Goal: Find specific page/section: Find specific page/section

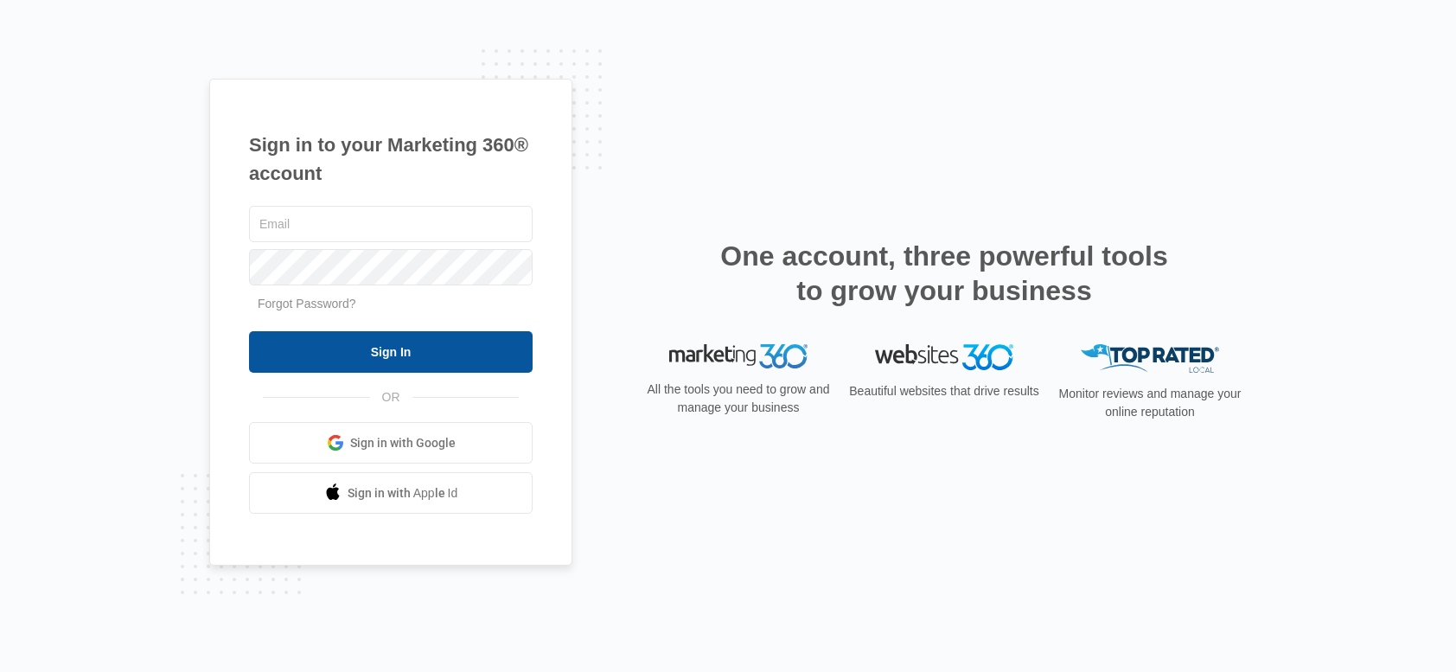
type input "[PERSON_NAME][EMAIL_ADDRESS][PERSON_NAME][DOMAIN_NAME]"
click at [382, 334] on input "Sign In" at bounding box center [391, 351] width 284 height 41
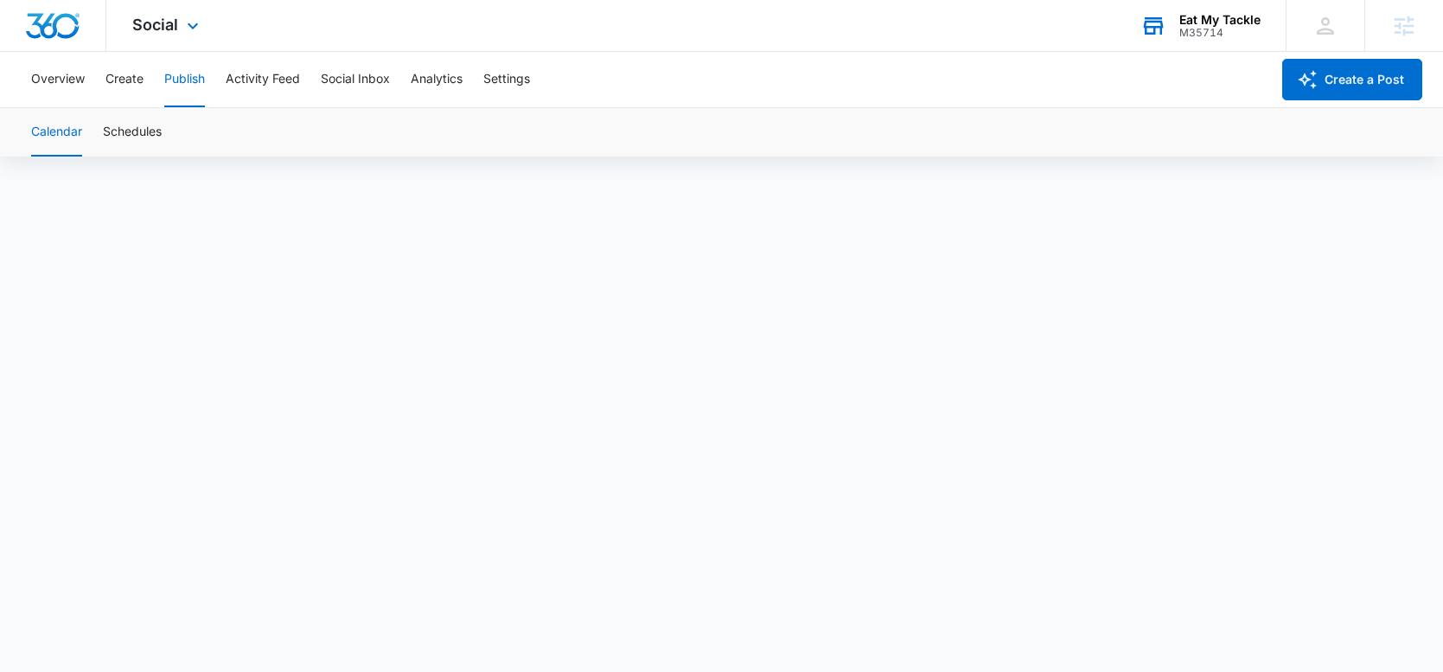
click at [1195, 24] on div "Eat My Tackle" at bounding box center [1219, 20] width 81 height 14
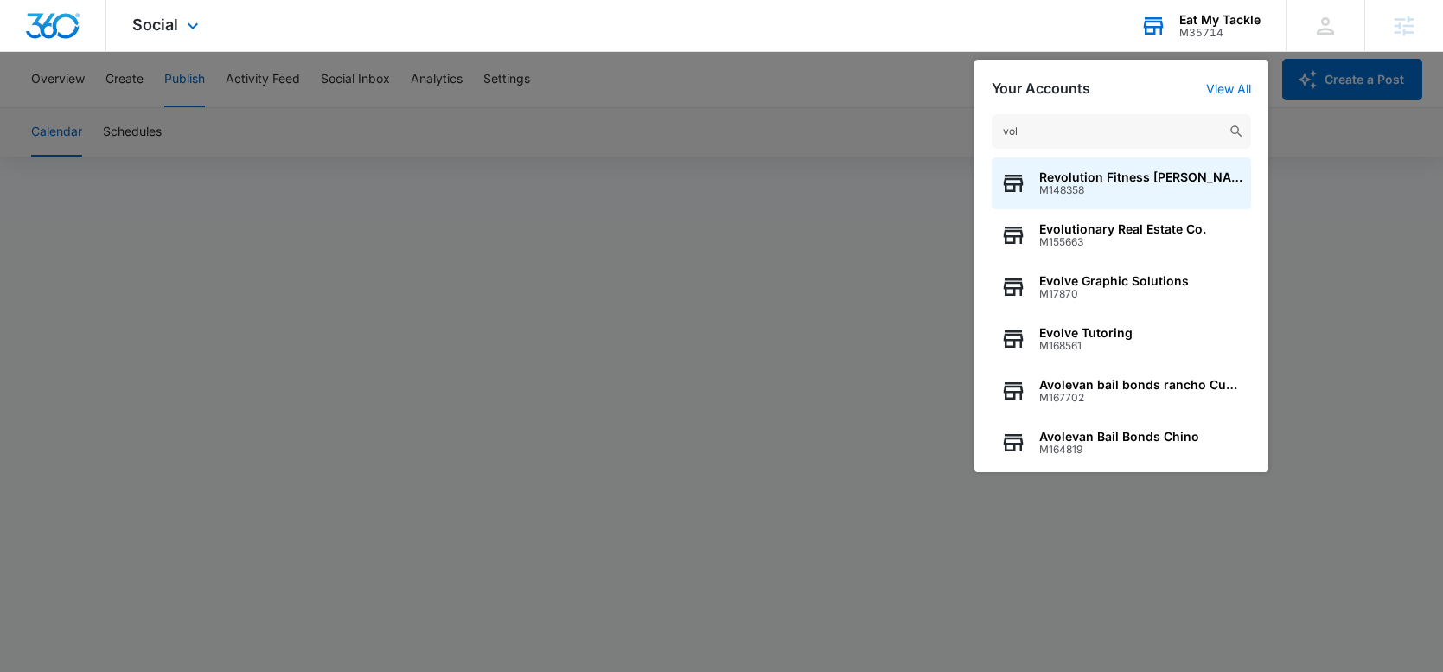
type input "vol"
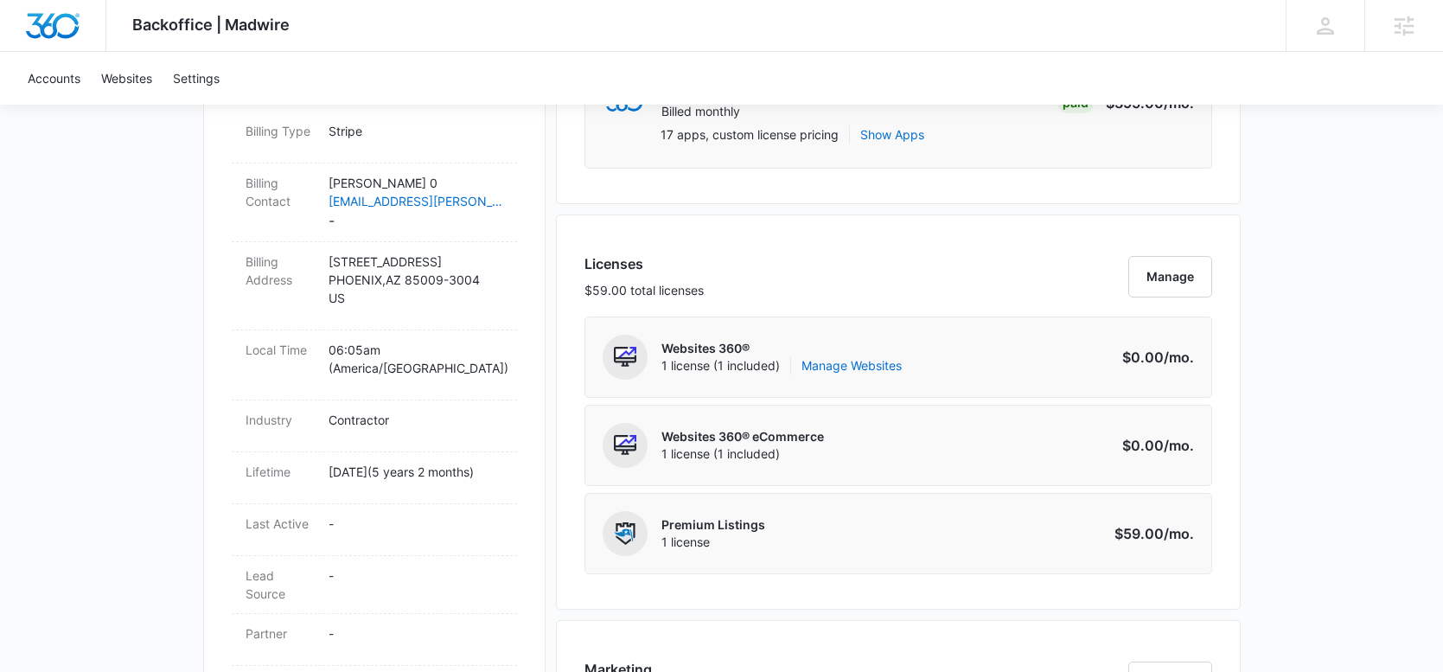
scroll to position [1145, 0]
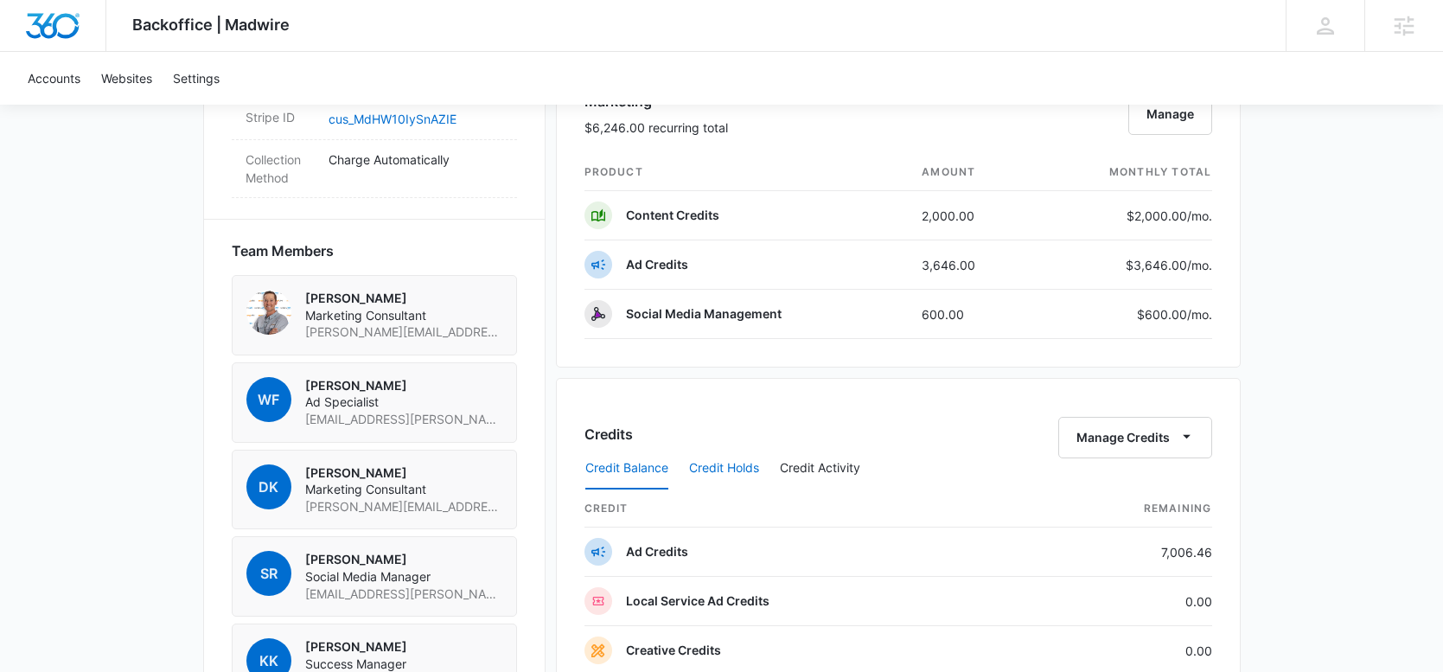
click at [699, 466] on button "Credit Holds" at bounding box center [724, 468] width 70 height 41
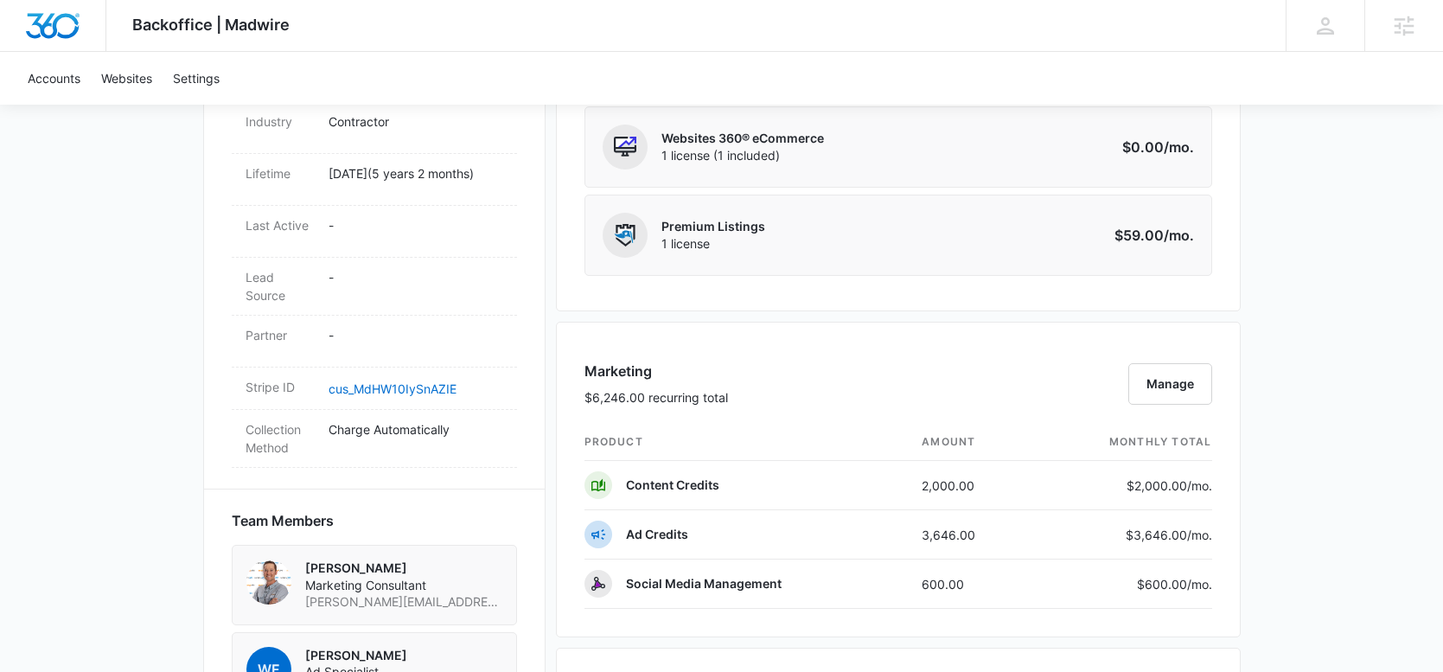
scroll to position [519, 0]
